Goal: Go to known website: Access a specific website the user already knows

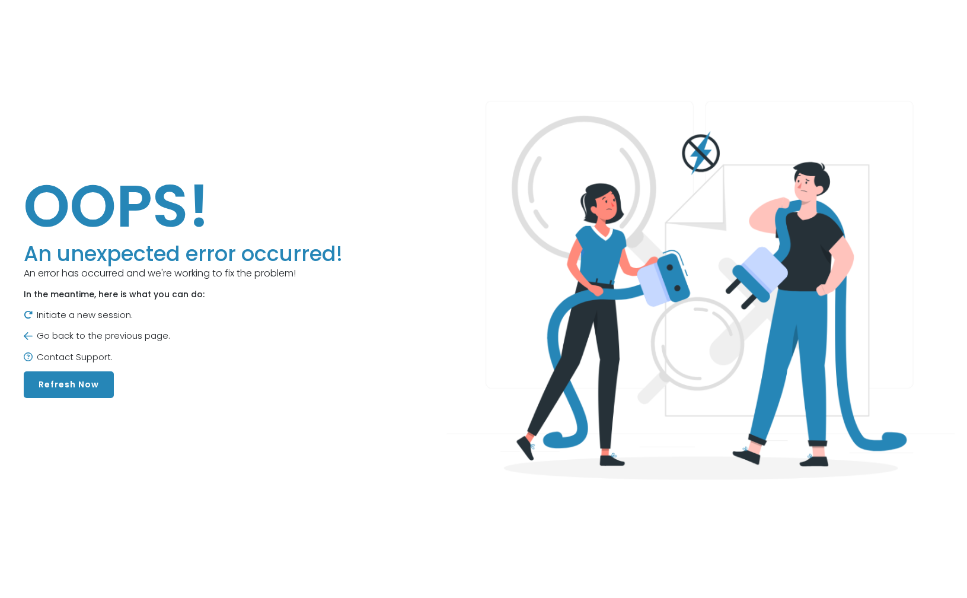
click at [89, 381] on button "Refresh Now" at bounding box center [69, 384] width 90 height 27
